Goal: Transaction & Acquisition: Book appointment/travel/reservation

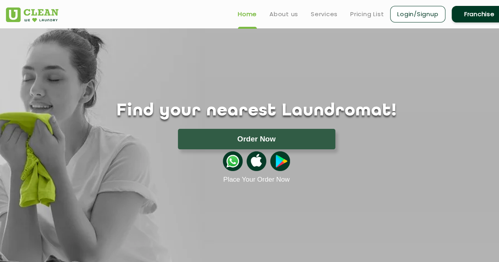
click at [409, 16] on link "Login/Signup" at bounding box center [417, 14] width 55 height 17
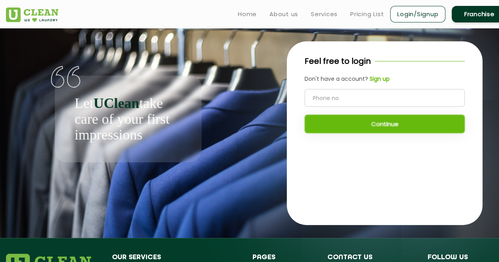
click at [332, 93] on input "tel" at bounding box center [384, 98] width 160 height 18
type input "9560641574"
click at [363, 125] on button "Continue" at bounding box center [384, 124] width 160 height 19
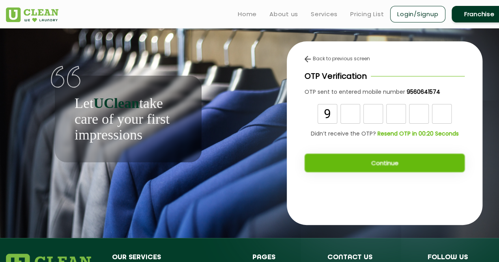
type input "9"
type input "5"
type input "6"
type input "8"
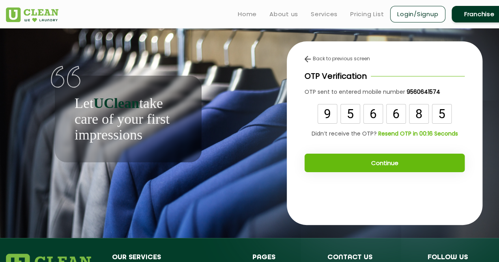
type input "5"
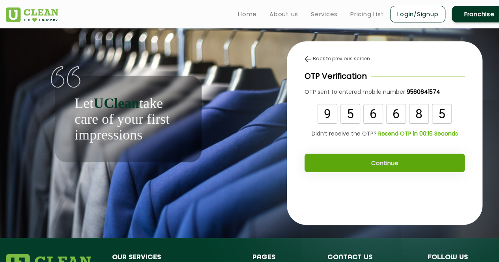
click at [385, 157] on button "Continue" at bounding box center [384, 163] width 160 height 19
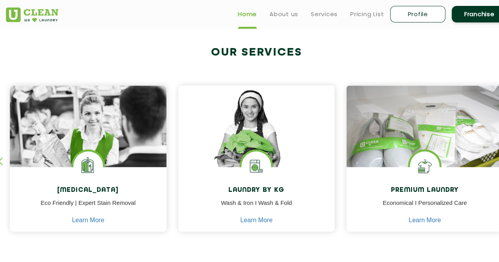
scroll to position [263, 0]
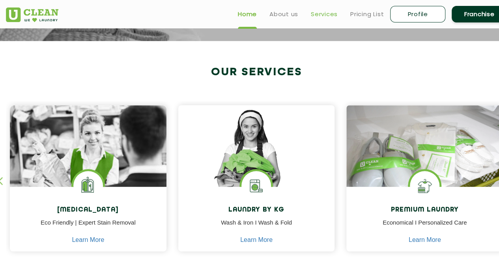
click at [329, 14] on link "Services" at bounding box center [324, 13] width 27 height 9
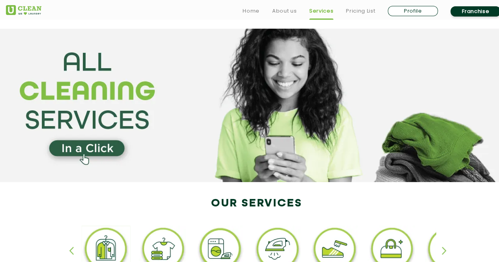
scroll to position [109, 0]
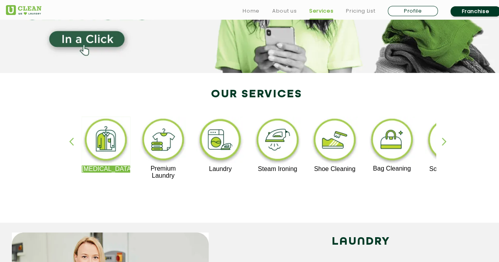
click at [99, 139] on img at bounding box center [106, 141] width 48 height 49
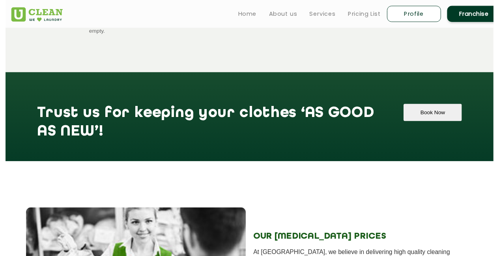
scroll to position [788, 0]
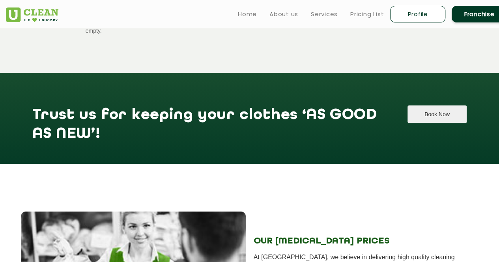
click at [434, 106] on button "Book Now" at bounding box center [436, 115] width 59 height 18
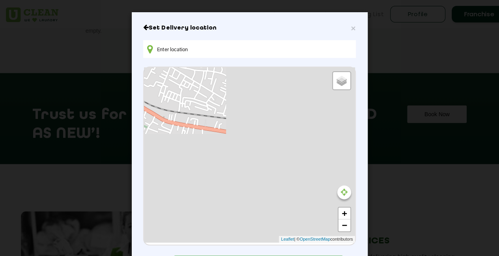
type input "[PERSON_NAME], Kali Mandir, [GEOGRAPHIC_DATA], [GEOGRAPHIC_DATA], [GEOGRAPHIC_D…"
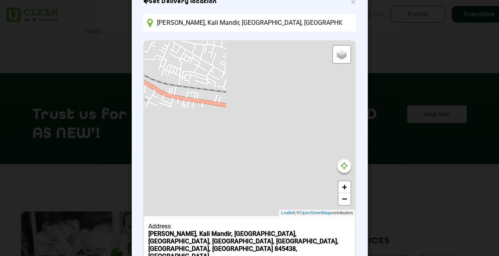
scroll to position [27, 0]
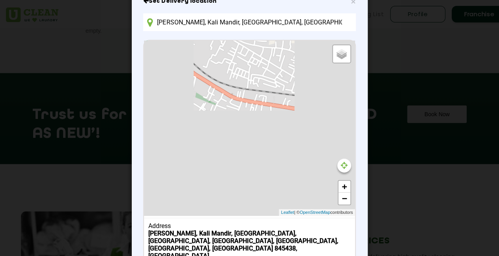
drag, startPoint x: 256, startPoint y: 95, endPoint x: 323, endPoint y: 99, distance: 67.1
click at [323, 99] on div "Default Satellite + − Leaflet | © OpenStreetMap contributors" at bounding box center [249, 128] width 211 height 175
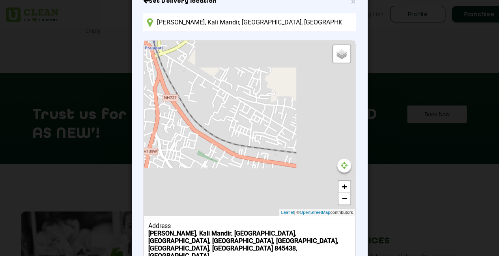
drag, startPoint x: 267, startPoint y: 78, endPoint x: 267, endPoint y: 135, distance: 56.8
click at [267, 135] on div "Default Satellite + − Leaflet | © OpenStreetMap contributors" at bounding box center [249, 128] width 211 height 175
click at [326, 60] on span "Satellite" at bounding box center [335, 62] width 18 height 6
click at [321, 60] on input "Satellite" at bounding box center [323, 60] width 5 height 5
radio input "true"
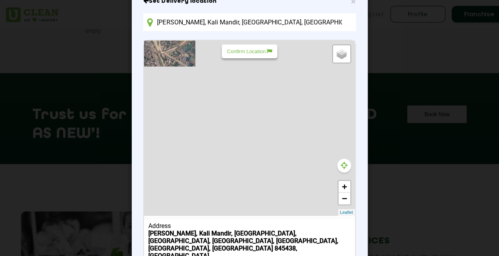
click at [341, 164] on icon at bounding box center [344, 166] width 7 height 8
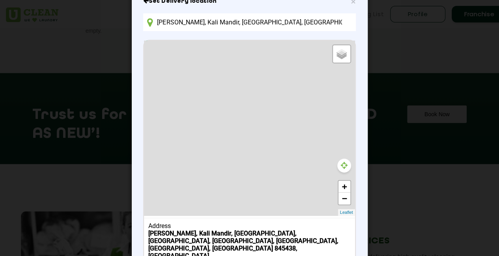
click at [341, 164] on icon at bounding box center [344, 166] width 7 height 8
type input "RG64+QQC, Bettiah, [GEOGRAPHIC_DATA], [GEOGRAPHIC_DATA] 845438, [GEOGRAPHIC_DAT…"
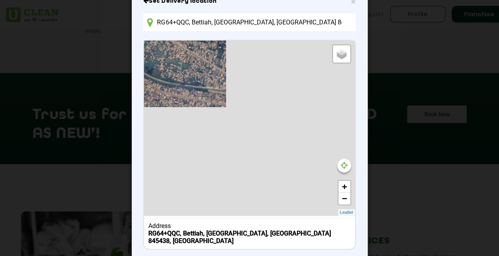
click at [193, 77] on div "Default Satellite + − Leaflet" at bounding box center [249, 128] width 211 height 175
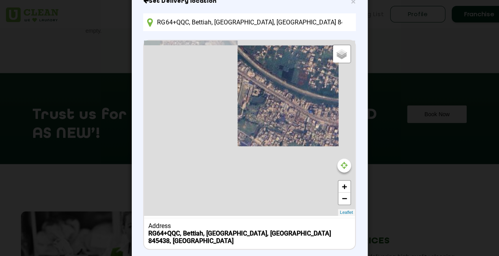
drag, startPoint x: 154, startPoint y: 97, endPoint x: 343, endPoint y: 107, distance: 189.5
click at [343, 107] on div "Default Satellite + − Leaflet" at bounding box center [249, 128] width 211 height 175
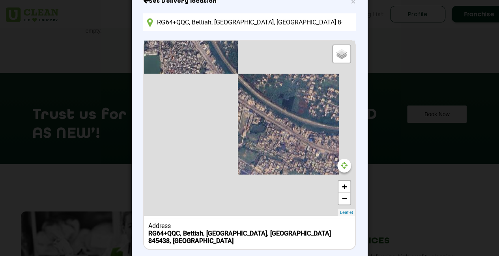
drag, startPoint x: 267, startPoint y: 67, endPoint x: 267, endPoint y: 97, distance: 30.4
click at [267, 97] on div "Default Satellite + − Leaflet" at bounding box center [249, 128] width 211 height 175
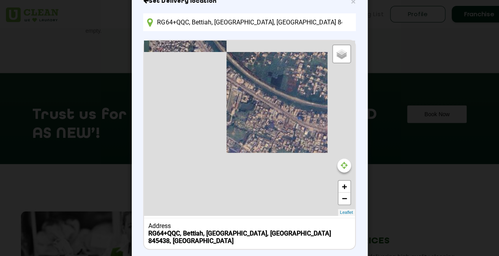
drag, startPoint x: 267, startPoint y: 95, endPoint x: 256, endPoint y: 71, distance: 25.9
click at [256, 71] on div "Default Satellite + − Leaflet" at bounding box center [249, 128] width 211 height 175
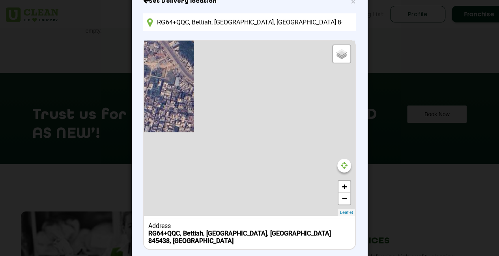
click at [190, 78] on div "Default Satellite + − Leaflet" at bounding box center [249, 128] width 211 height 175
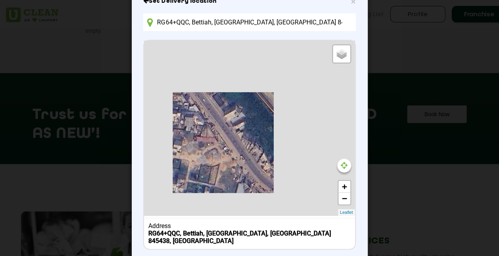
drag, startPoint x: 169, startPoint y: 68, endPoint x: 251, endPoint y: 181, distance: 139.1
click at [251, 181] on div "Default Satellite + − Leaflet" at bounding box center [249, 128] width 211 height 175
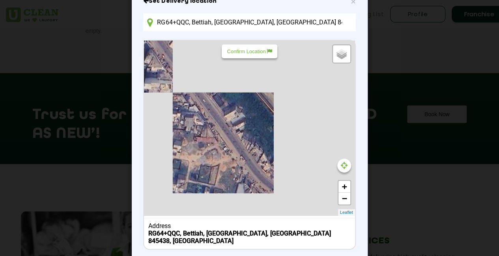
scroll to position [788, 11]
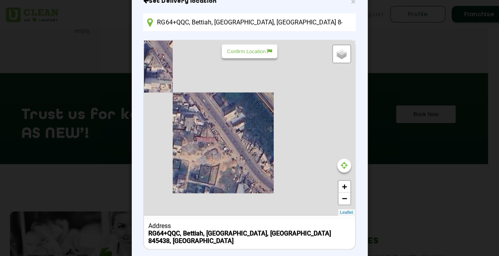
click at [215, 231] on b "RG64+QQC, Bettiah, [GEOGRAPHIC_DATA], [GEOGRAPHIC_DATA] 845438, [GEOGRAPHIC_DAT…" at bounding box center [239, 237] width 183 height 15
click at [148, 20] on icon at bounding box center [150, 23] width 6 height 10
click at [326, 52] on span "Default" at bounding box center [334, 53] width 16 height 6
click at [326, 52] on input "Default" at bounding box center [323, 52] width 5 height 5
radio input "true"
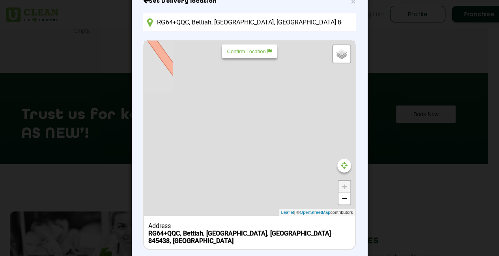
scroll to position [0, 0]
